Goal: Task Accomplishment & Management: Manage account settings

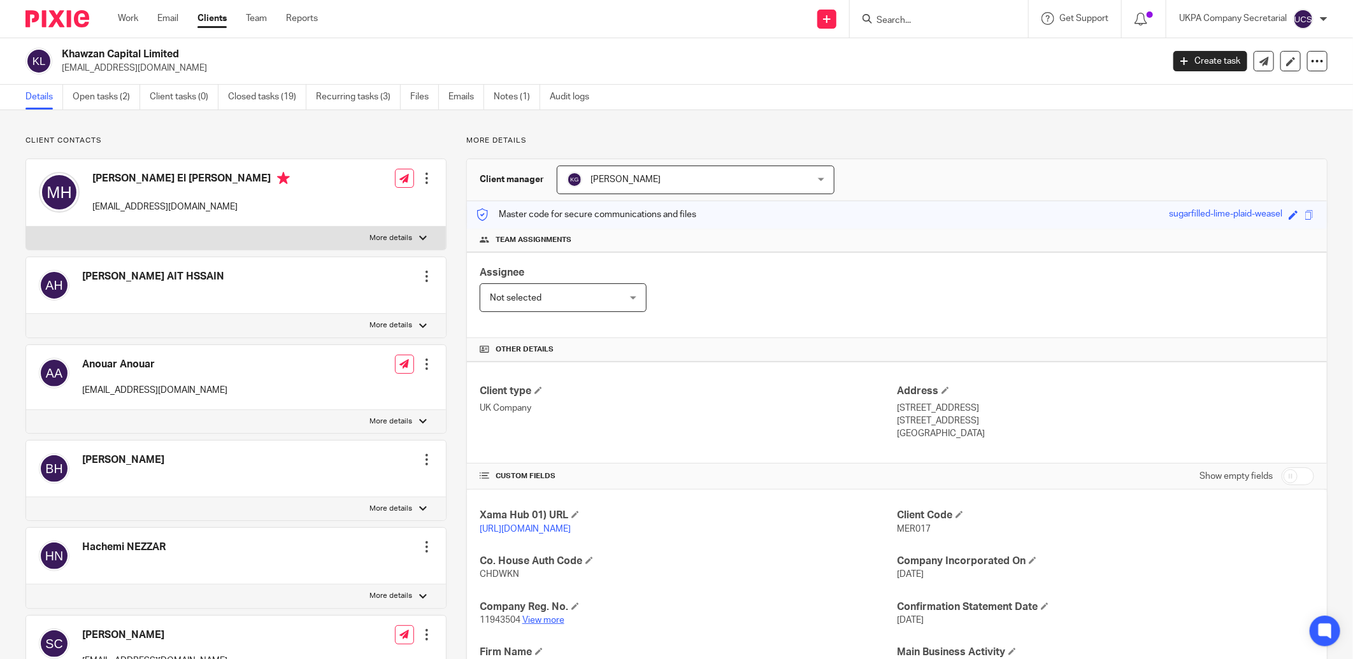
click at [540, 619] on link "View more" at bounding box center [543, 620] width 42 height 9
click at [94, 93] on link "Open tasks (2)" at bounding box center [107, 97] width 68 height 25
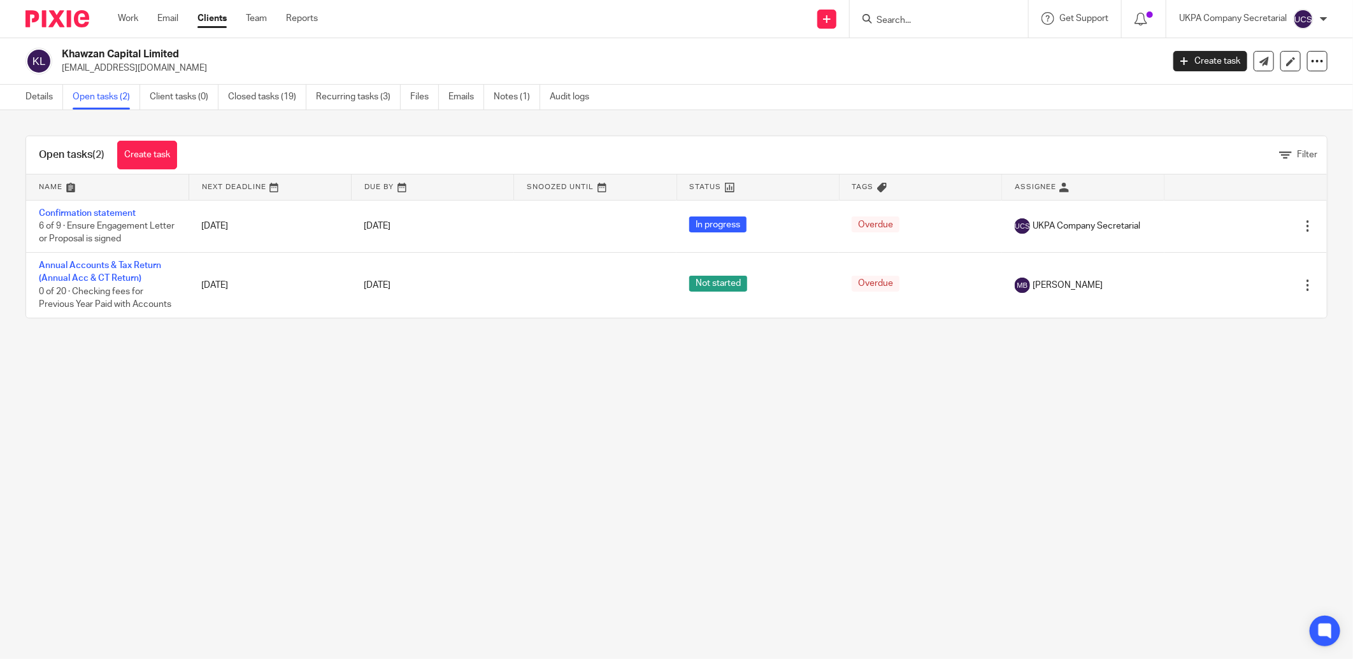
drag, startPoint x: 61, startPoint y: 55, endPoint x: 196, endPoint y: 54, distance: 135.7
click at [196, 54] on div "Khawzan Capital Limited jkhan@crowdtolive.com" at bounding box center [589, 61] width 1129 height 27
copy h2 "Khawzan Capital Limited"
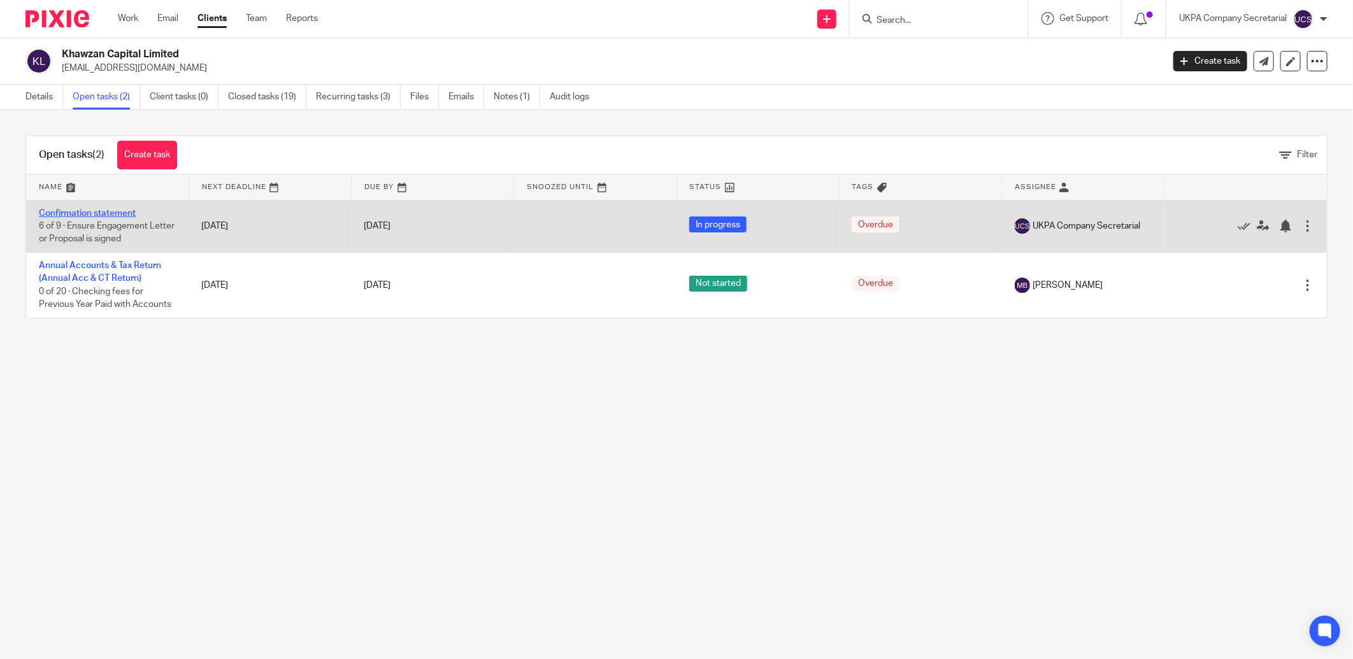
click at [92, 217] on link "Confirmation statement" at bounding box center [87, 213] width 97 height 9
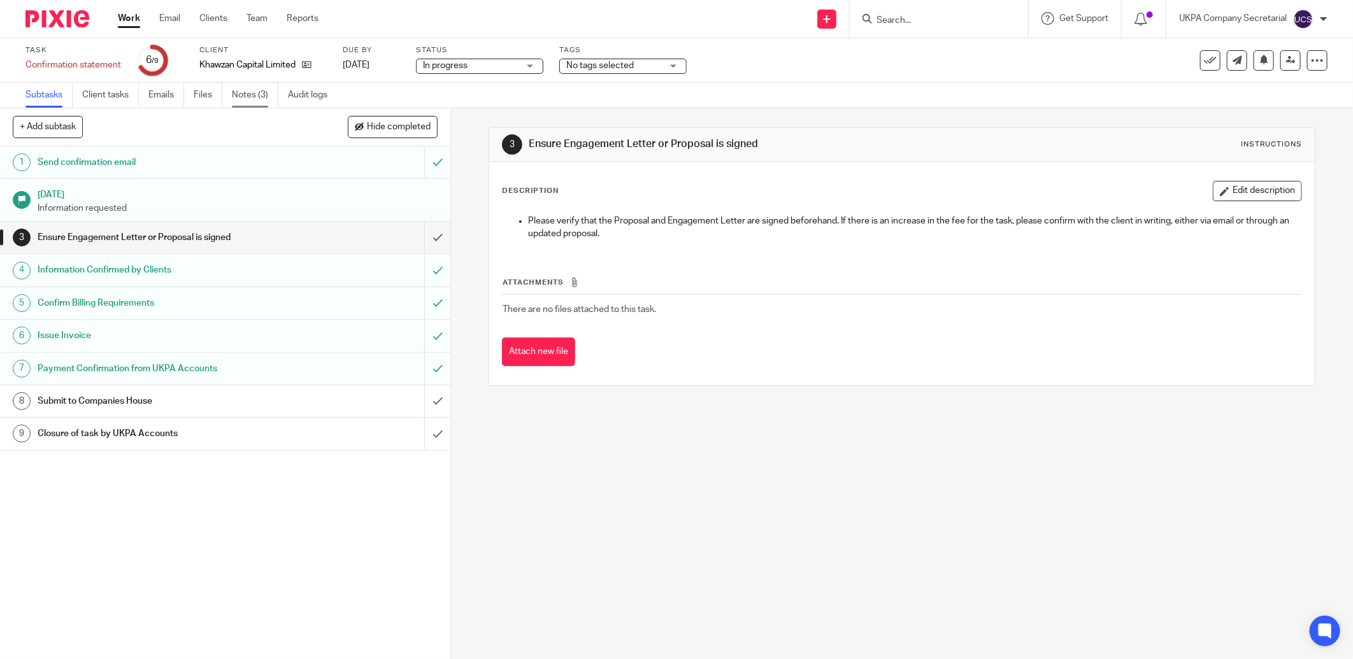
click at [253, 97] on link "Notes (3)" at bounding box center [255, 95] width 47 height 25
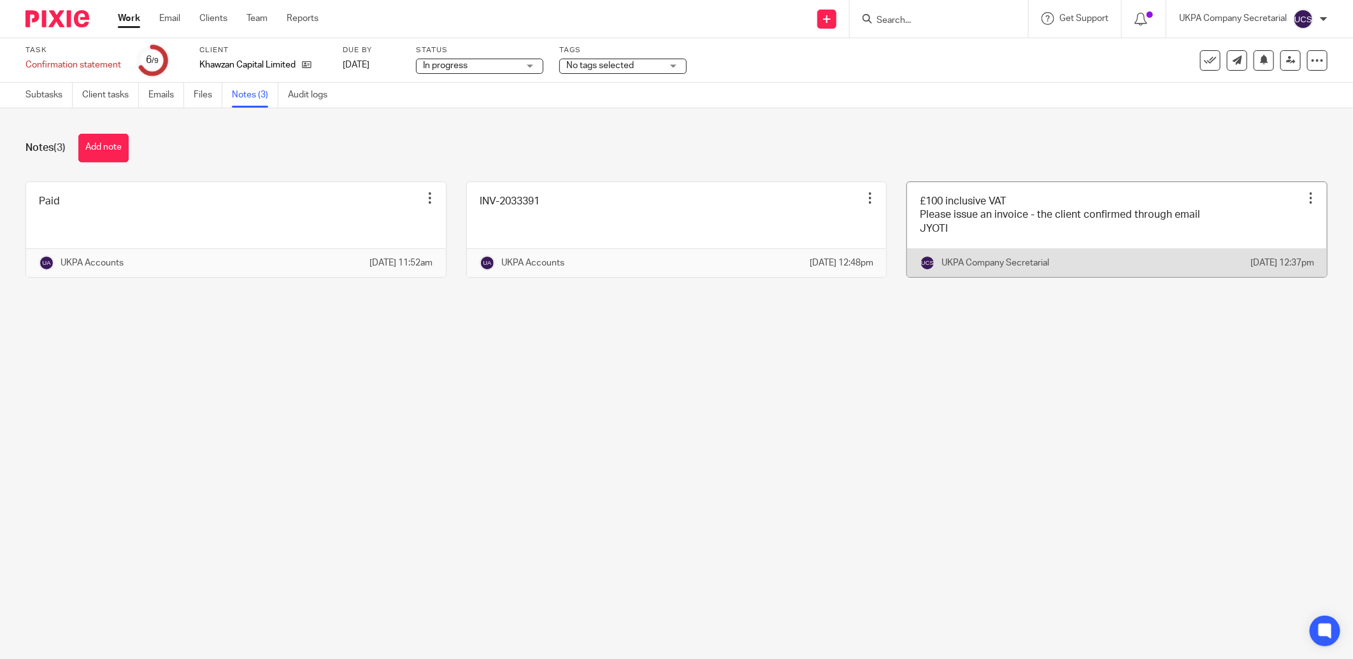
click at [1000, 240] on link at bounding box center [1117, 229] width 420 height 95
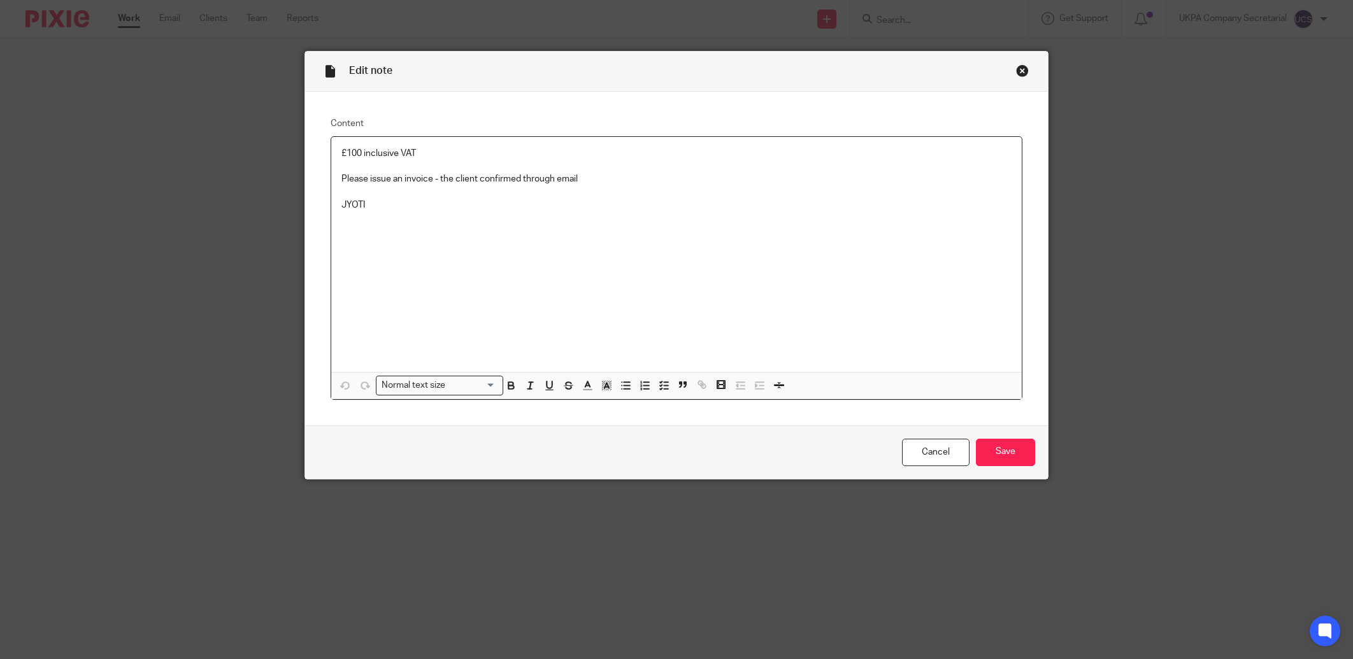
click at [595, 187] on p at bounding box center [677, 192] width 670 height 13
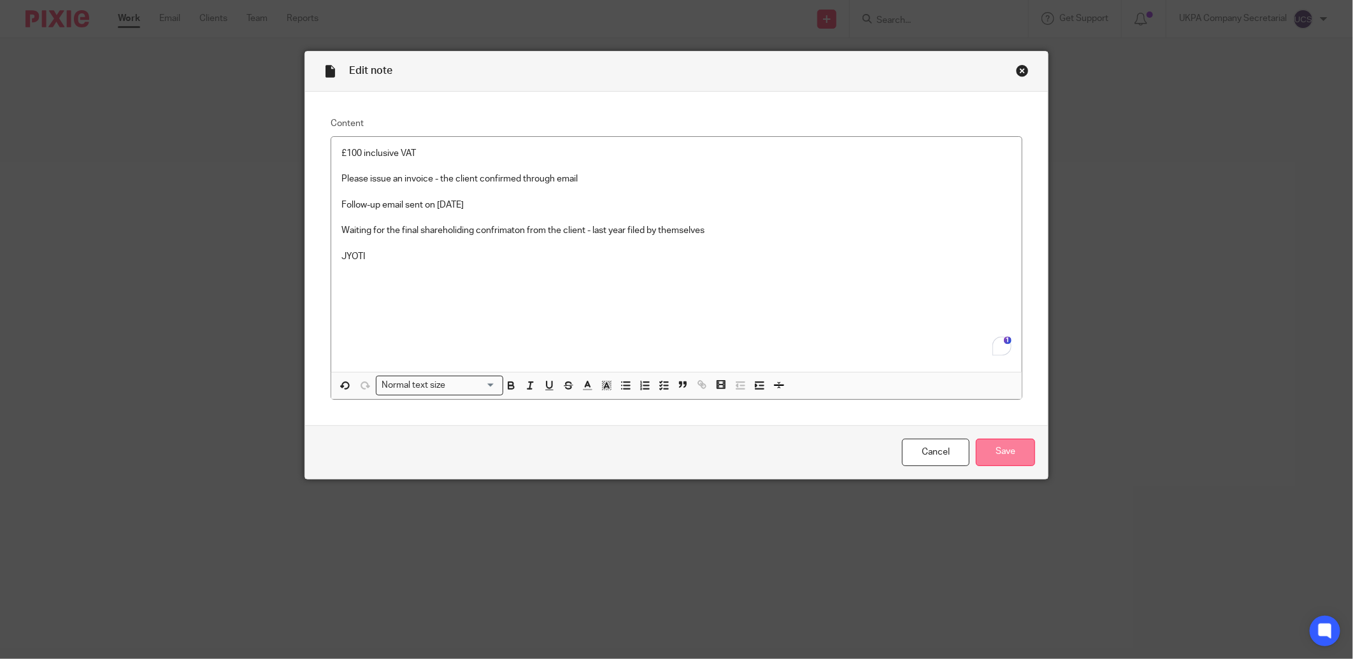
click at [1027, 459] on input "Save" at bounding box center [1005, 452] width 59 height 27
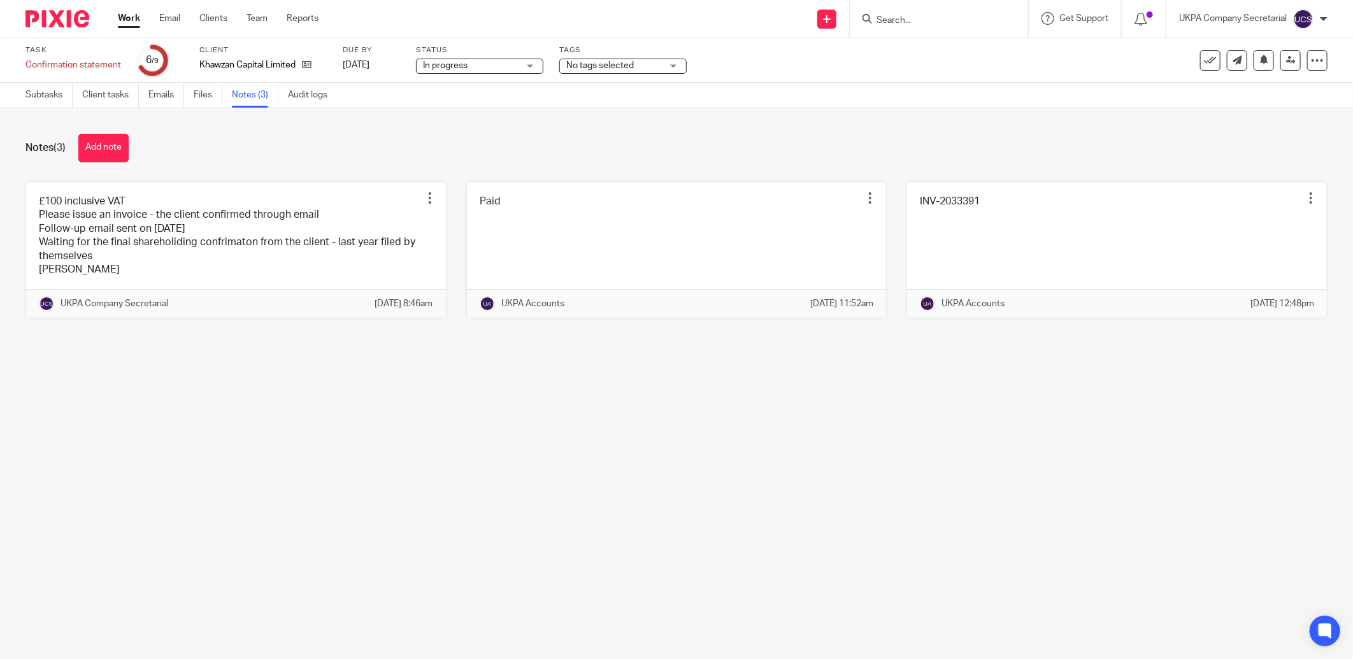
click at [904, 25] on input "Search" at bounding box center [932, 20] width 115 height 11
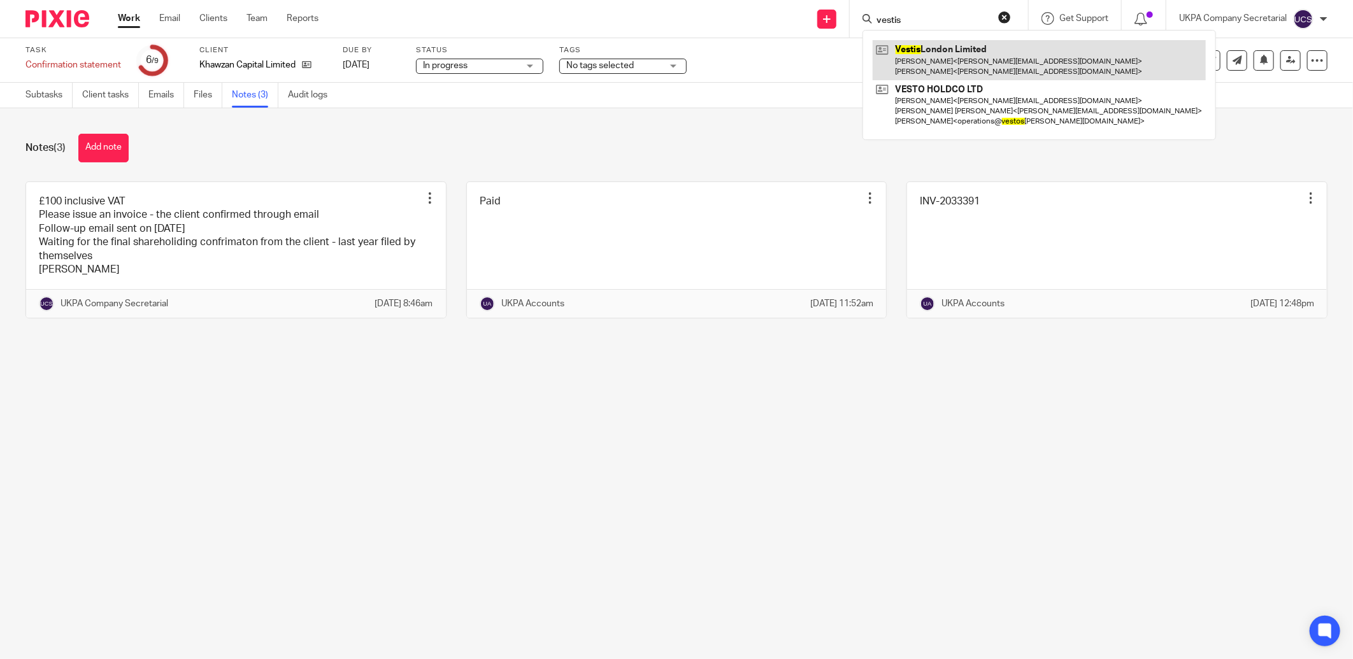
type input "vestis"
click at [976, 64] on link at bounding box center [1039, 60] width 333 height 40
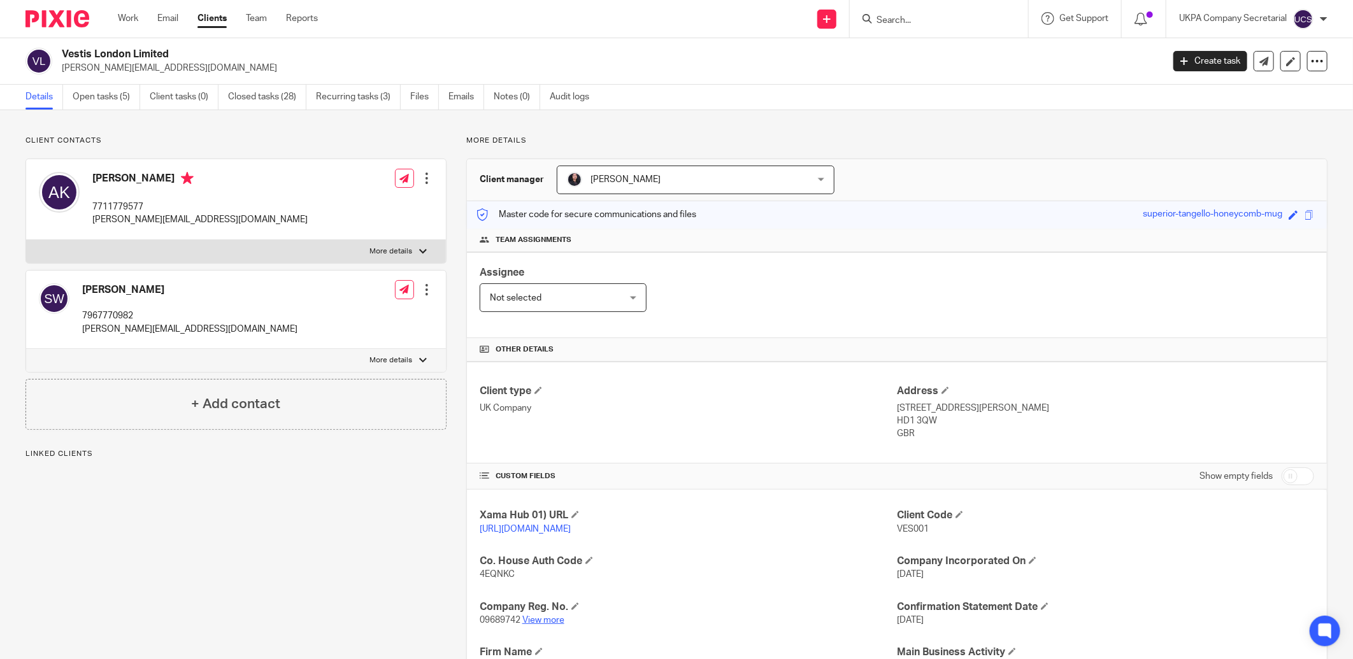
click at [537, 621] on link "View more" at bounding box center [543, 620] width 42 height 9
drag, startPoint x: 58, startPoint y: 49, endPoint x: 206, endPoint y: 59, distance: 148.1
click at [206, 59] on div "Vestis London Limited andrew@kennettlindsell.com" at bounding box center [589, 61] width 1129 height 27
click at [759, 256] on div "Assignee Not selected Not selected Not selected Aarshika Awale Aayush Niraula A…" at bounding box center [897, 295] width 860 height 86
drag, startPoint x: 64, startPoint y: 55, endPoint x: 173, endPoint y: 55, distance: 109.0
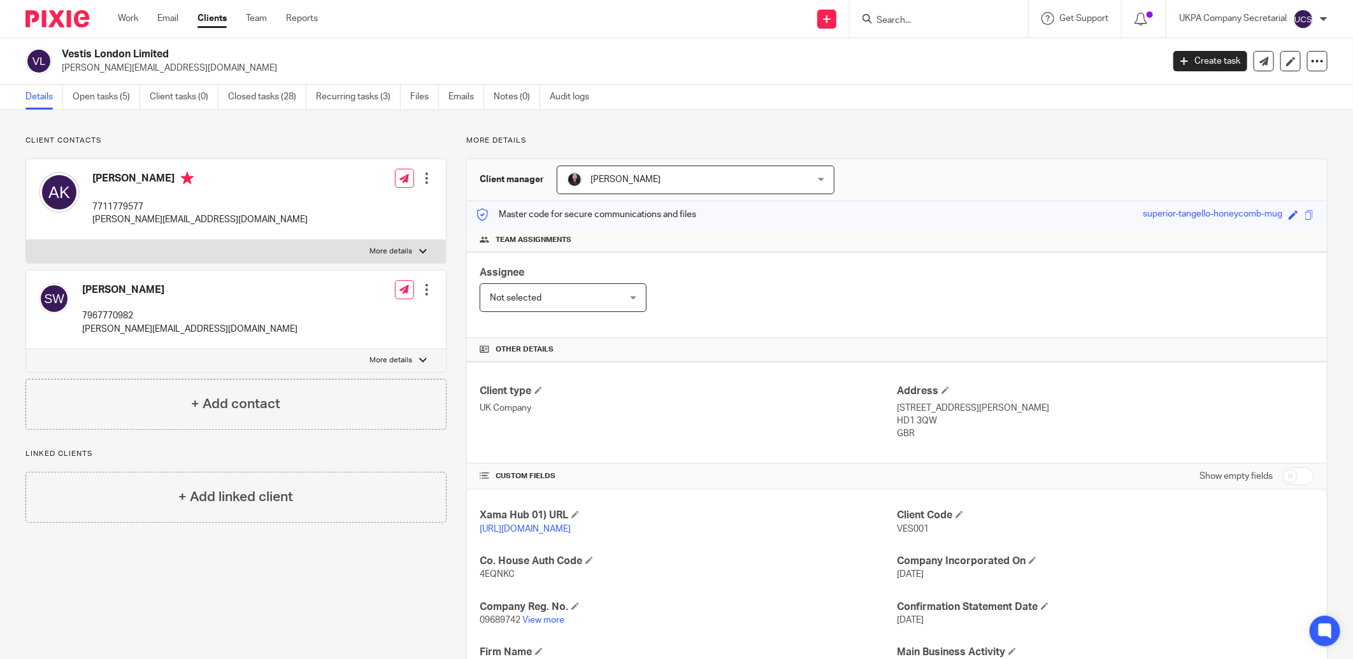
click at [173, 55] on h2 "Vestis London Limited" at bounding box center [499, 54] width 874 height 13
copy h2 "Vestis London Limited"
click at [112, 100] on link "Open tasks (5)" at bounding box center [107, 97] width 68 height 25
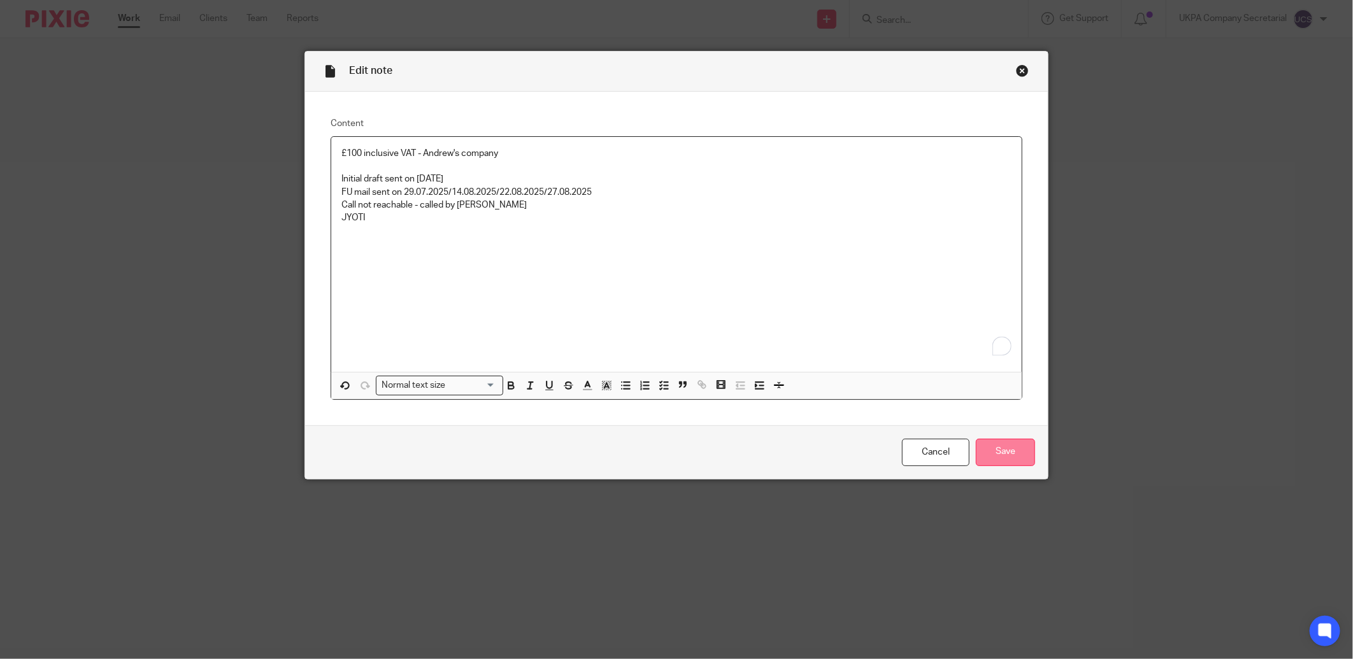
click at [1016, 464] on input "Save" at bounding box center [1005, 452] width 59 height 27
